Goal: Task Accomplishment & Management: Manage account settings

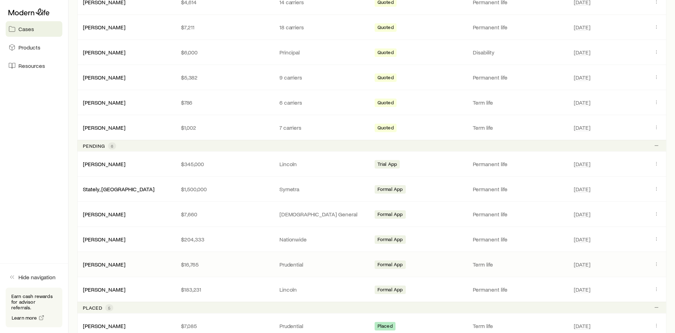
scroll to position [273, 0]
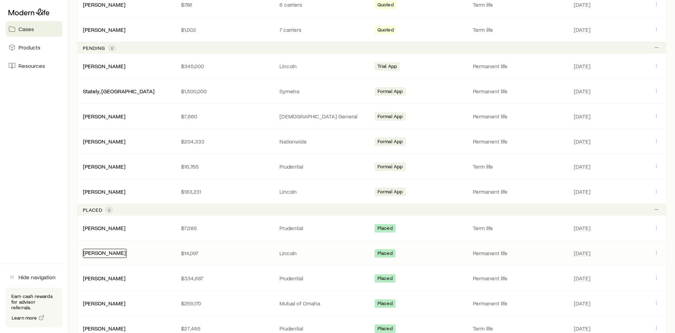
click at [105, 253] on link "[PERSON_NAME]" at bounding box center [104, 253] width 42 height 7
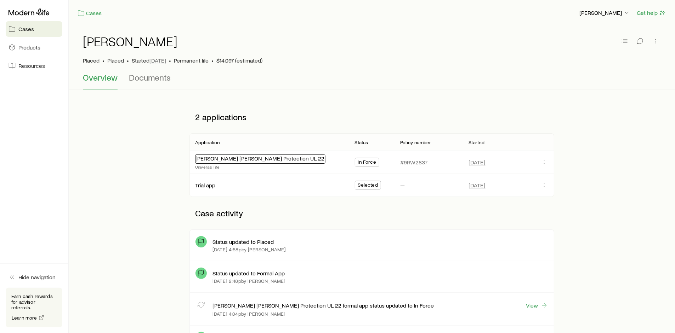
click at [235, 160] on link "[PERSON_NAME] [PERSON_NAME] Protection UL 22" at bounding box center [259, 158] width 129 height 7
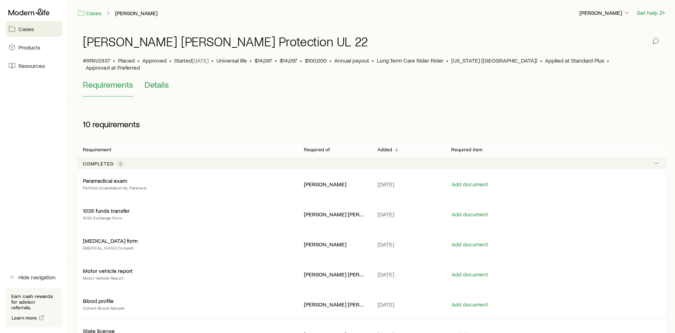
click at [161, 80] on span "Details" at bounding box center [156, 85] width 24 height 10
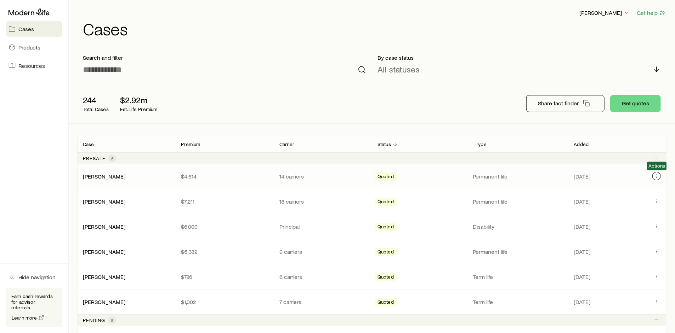
click at [655, 176] on icon "Client cases" at bounding box center [656, 176] width 6 height 6
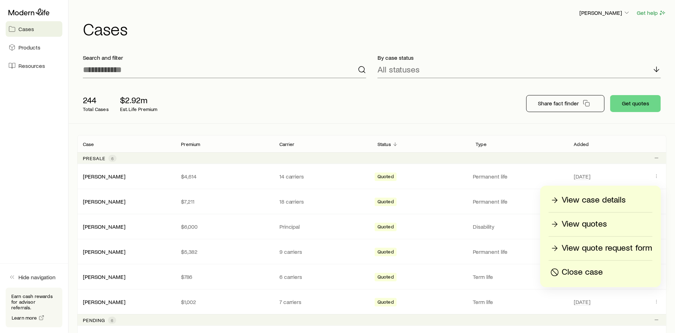
click at [581, 272] on p "Close case" at bounding box center [581, 272] width 41 height 11
